Goal: Transaction & Acquisition: Purchase product/service

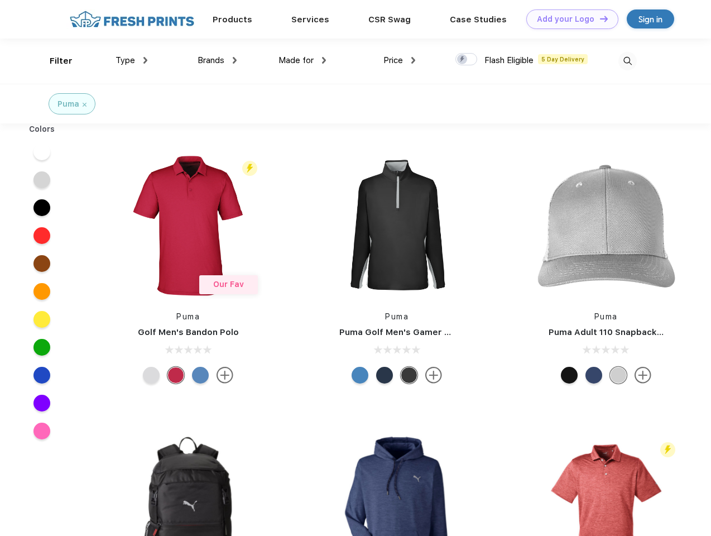
scroll to position [1, 0]
click at [568, 19] on link "Add your Logo Design Tool" at bounding box center [573, 19] width 92 height 20
click at [0, 0] on div "Design Tool" at bounding box center [0, 0] width 0 height 0
click at [599, 18] on link "Add your Logo Design Tool" at bounding box center [573, 19] width 92 height 20
click at [54, 61] on div "Filter" at bounding box center [61, 61] width 23 height 13
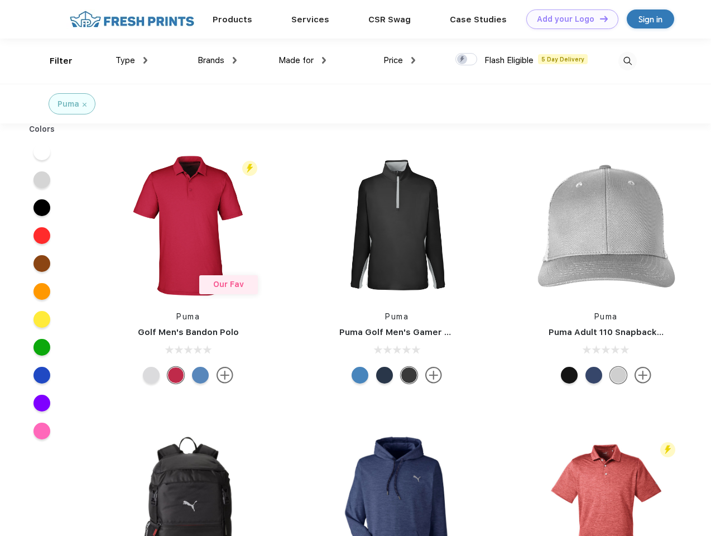
click at [132, 60] on span "Type" at bounding box center [126, 60] width 20 height 10
click at [217, 60] on span "Brands" at bounding box center [211, 60] width 27 height 10
click at [303, 60] on span "Made for" at bounding box center [296, 60] width 35 height 10
click at [400, 60] on span "Price" at bounding box center [394, 60] width 20 height 10
click at [467, 60] on div at bounding box center [467, 59] width 22 height 12
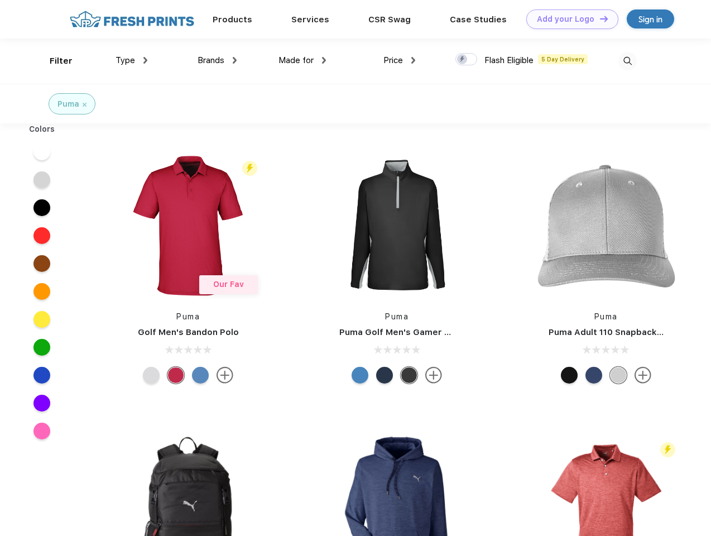
click at [463, 60] on input "checkbox" at bounding box center [459, 55] width 7 height 7
click at [628, 61] on img at bounding box center [628, 61] width 18 height 18
